Goal: Task Accomplishment & Management: Manage account settings

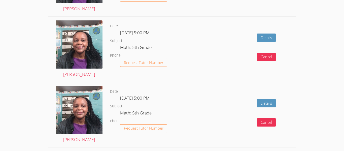
scroll to position [422, 0]
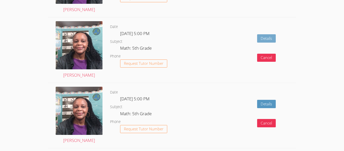
click at [265, 41] on link "Details" at bounding box center [266, 38] width 19 height 8
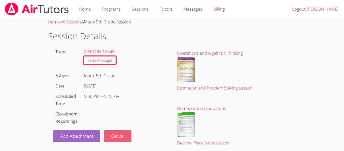
click at [115, 139] on button "Cancel" at bounding box center [117, 136] width 27 height 12
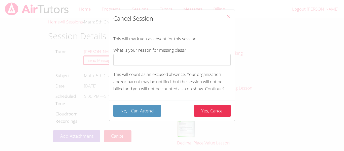
click at [226, 16] on button "Close" at bounding box center [228, 17] width 12 height 15
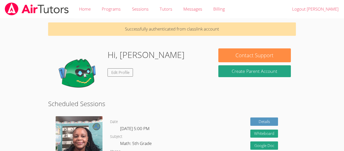
click at [78, 68] on img at bounding box center [78, 73] width 50 height 50
click at [122, 74] on link "Edit Profile" at bounding box center [121, 72] width 26 height 8
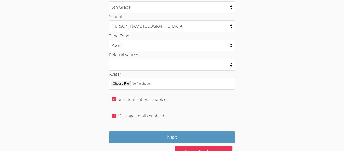
scroll to position [274, 0]
